Goal: Find specific page/section: Find specific page/section

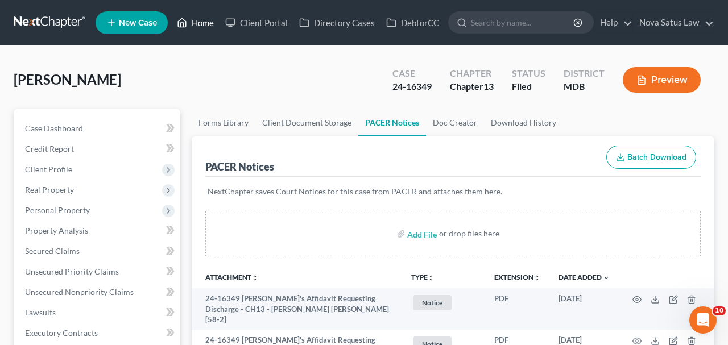
click at [197, 23] on link "Home" at bounding box center [195, 23] width 48 height 20
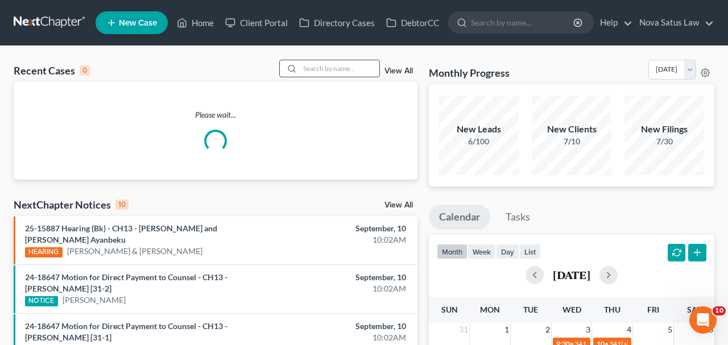
click at [331, 67] on input "search" at bounding box center [340, 68] width 80 height 17
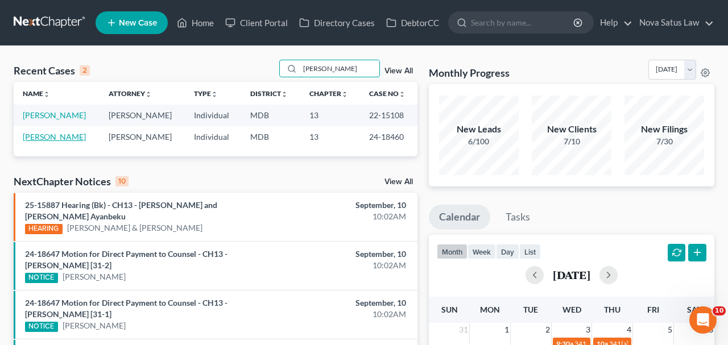
type input "[PERSON_NAME]"
click at [53, 138] on link "[PERSON_NAME]" at bounding box center [54, 137] width 63 height 10
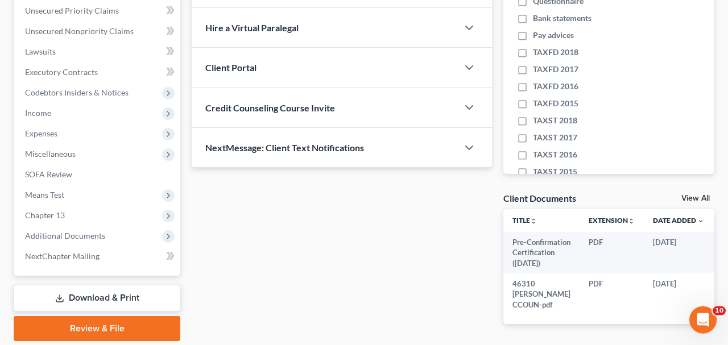
scroll to position [296, 0]
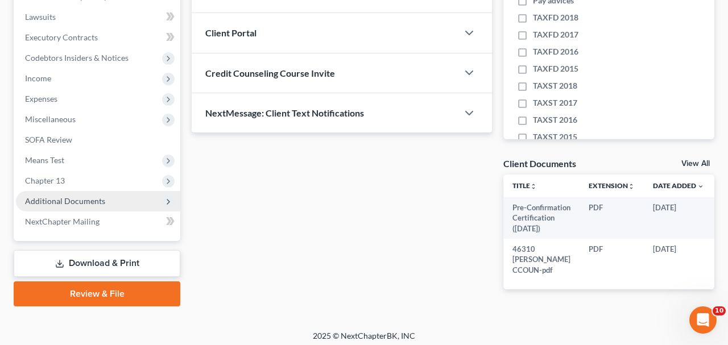
click at [102, 199] on span "Additional Documents" at bounding box center [65, 201] width 80 height 10
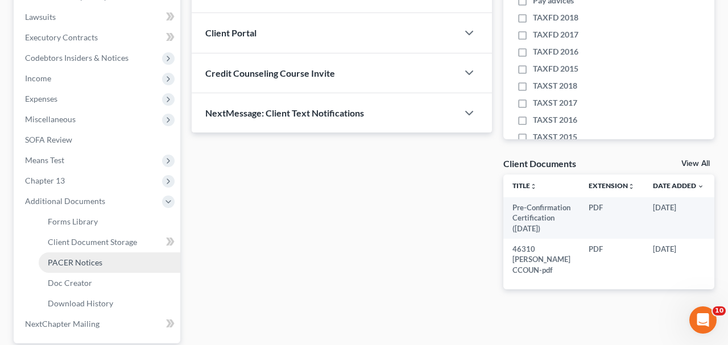
click at [81, 260] on span "PACER Notices" at bounding box center [75, 263] width 55 height 10
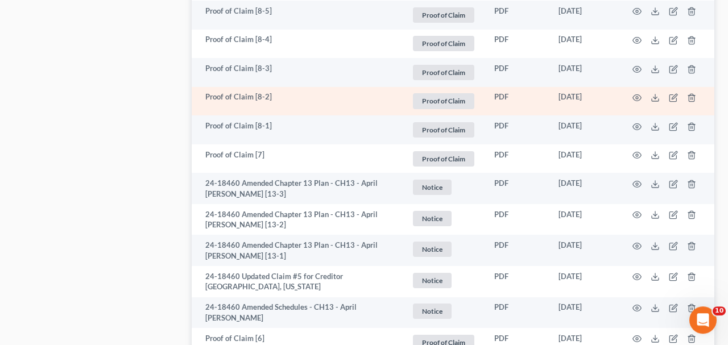
scroll to position [1480, 0]
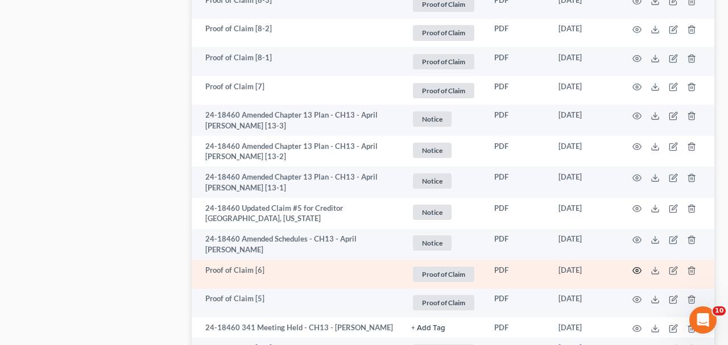
click at [635, 266] on icon "button" at bounding box center [637, 270] width 9 height 9
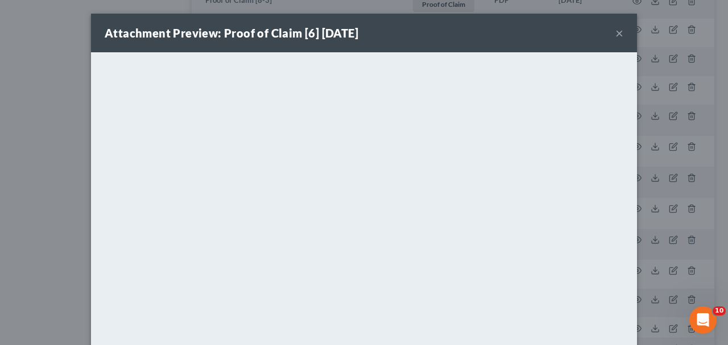
click at [618, 34] on button "×" at bounding box center [620, 33] width 8 height 14
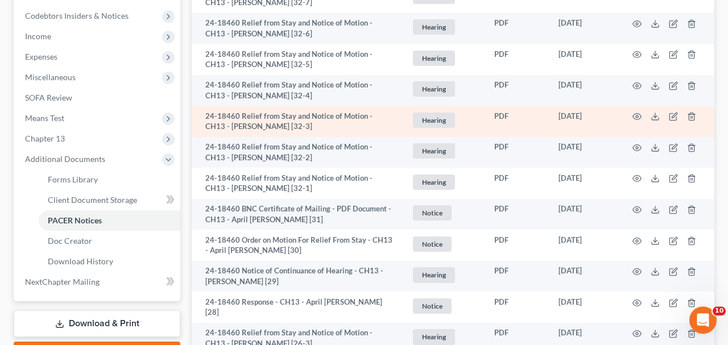
scroll to position [355, 0]
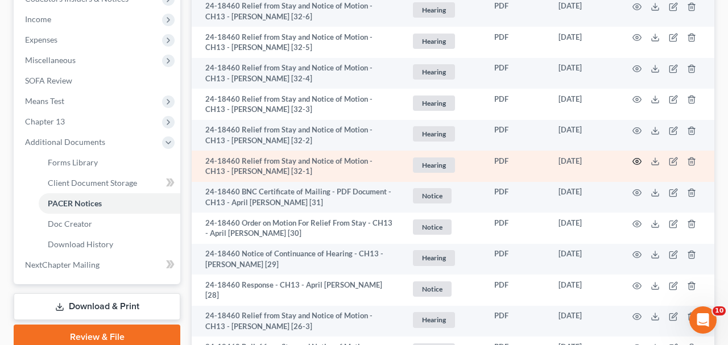
click at [637, 160] on circle "button" at bounding box center [637, 161] width 2 height 2
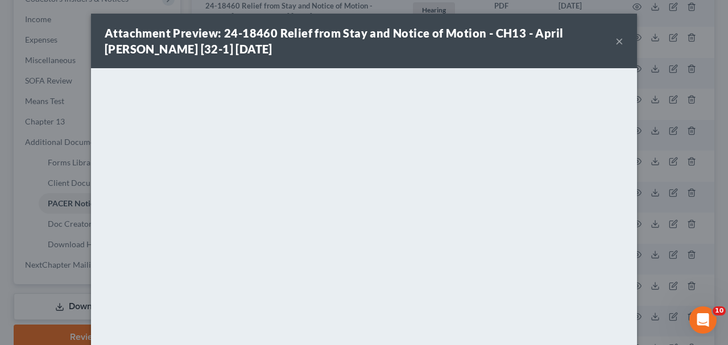
click at [618, 43] on button "×" at bounding box center [620, 41] width 8 height 14
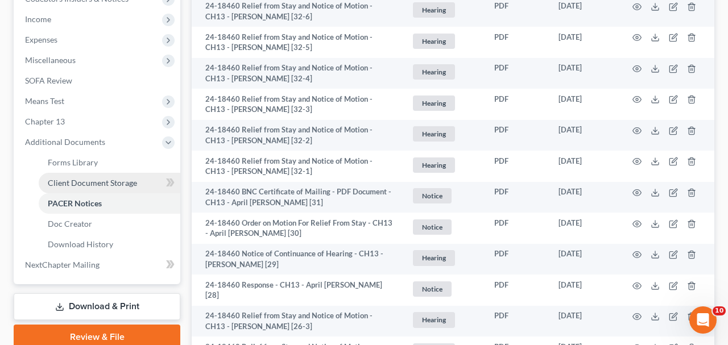
scroll to position [0, 0]
